Goal: Task Accomplishment & Management: Manage account settings

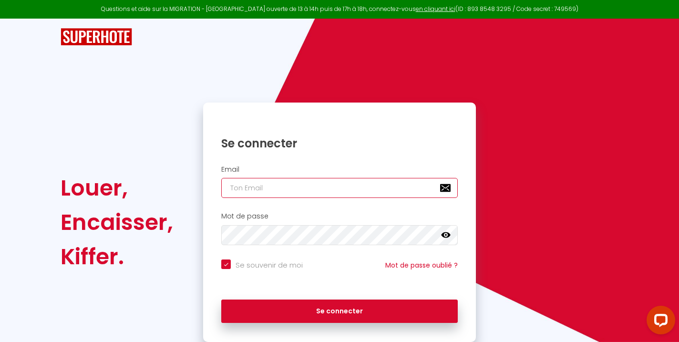
type input "[EMAIL_ADDRESS][DOMAIN_NAME]"
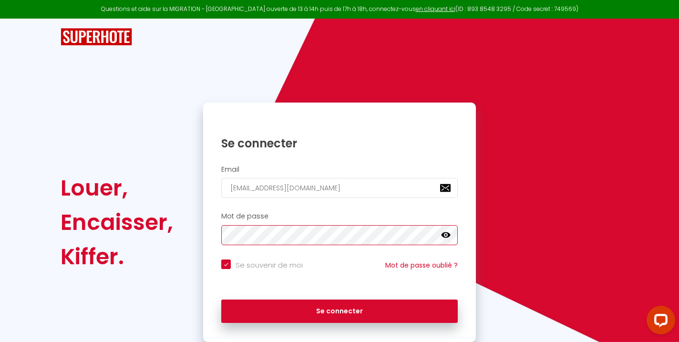
click at [340, 310] on button "Se connecter" at bounding box center [339, 312] width 237 height 24
checkbox input "true"
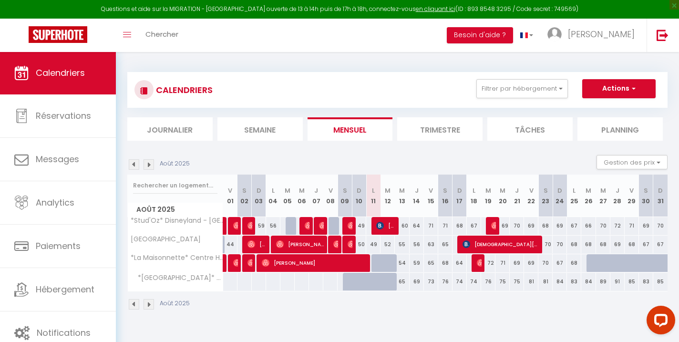
click at [346, 222] on div at bounding box center [349, 226] width 14 height 18
click at [351, 224] on img at bounding box center [352, 226] width 8 height 8
select select "OK"
select select "0"
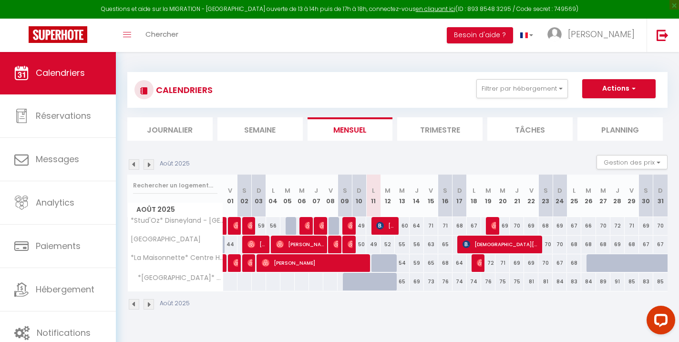
select select "0"
select select "1"
select select
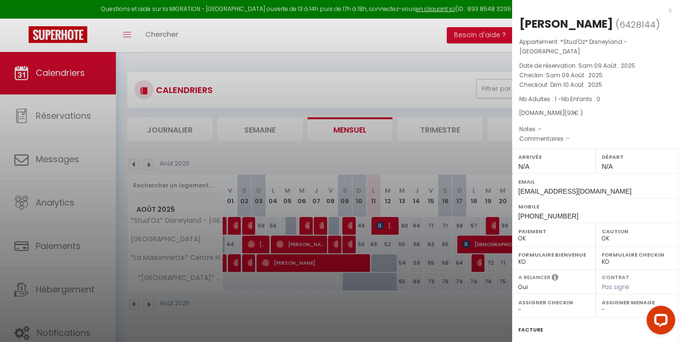
click at [351, 224] on div at bounding box center [339, 171] width 679 height 342
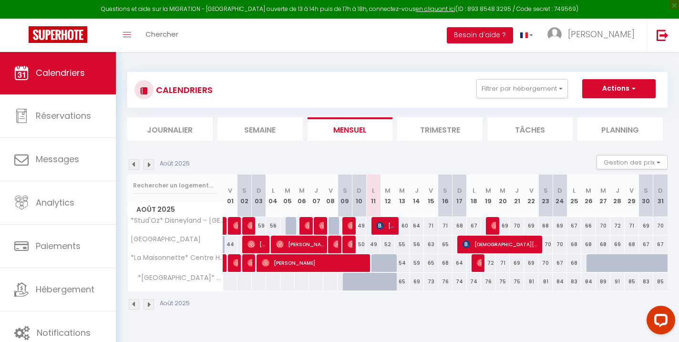
click at [351, 242] on img at bounding box center [352, 244] width 8 height 8
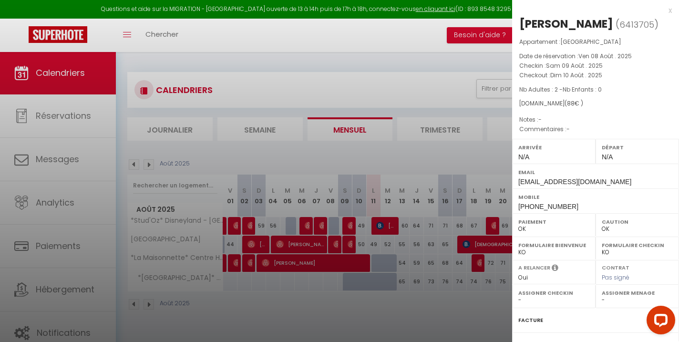
click at [351, 242] on div at bounding box center [339, 171] width 679 height 342
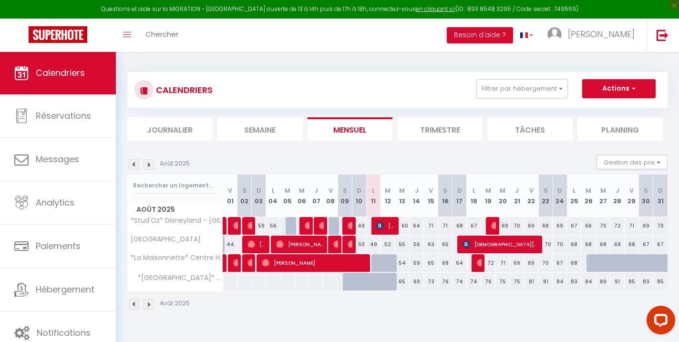
click at [333, 242] on div at bounding box center [335, 245] width 14 height 18
click at [336, 247] on img at bounding box center [337, 244] width 8 height 8
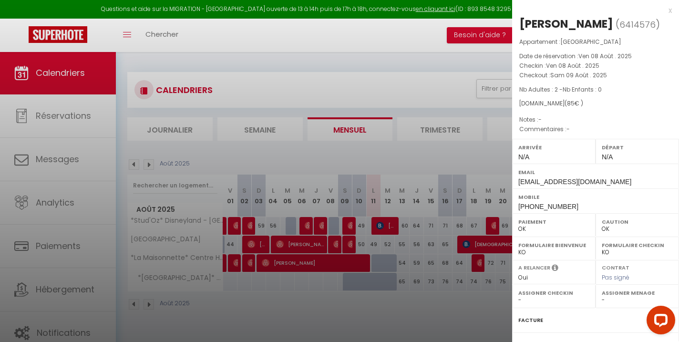
click at [336, 247] on div at bounding box center [339, 171] width 679 height 342
